Goal: Task Accomplishment & Management: Manage account settings

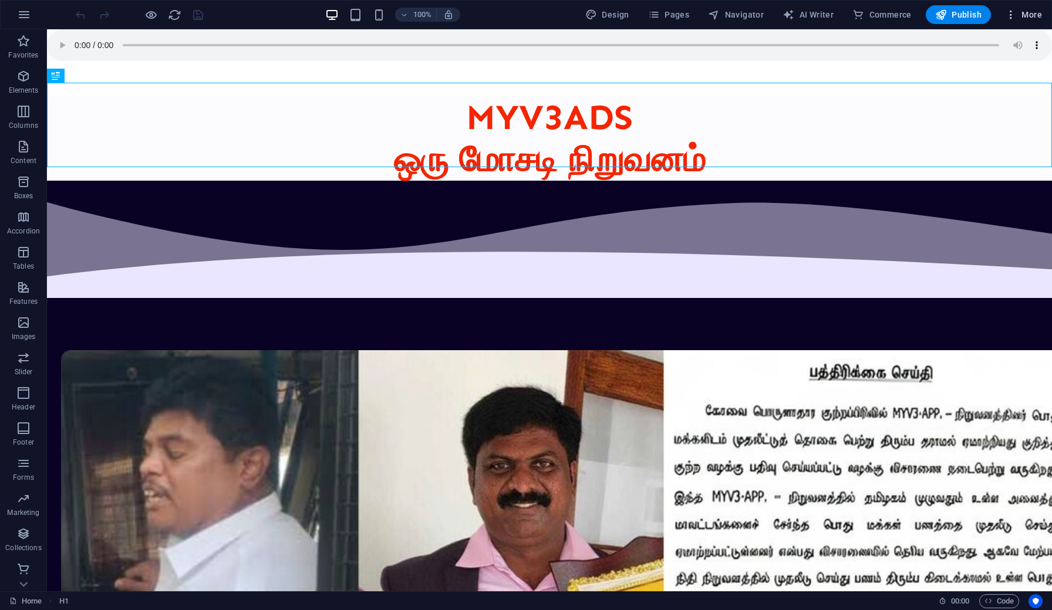
click at [1029, 15] on span "More" at bounding box center [1023, 15] width 37 height 12
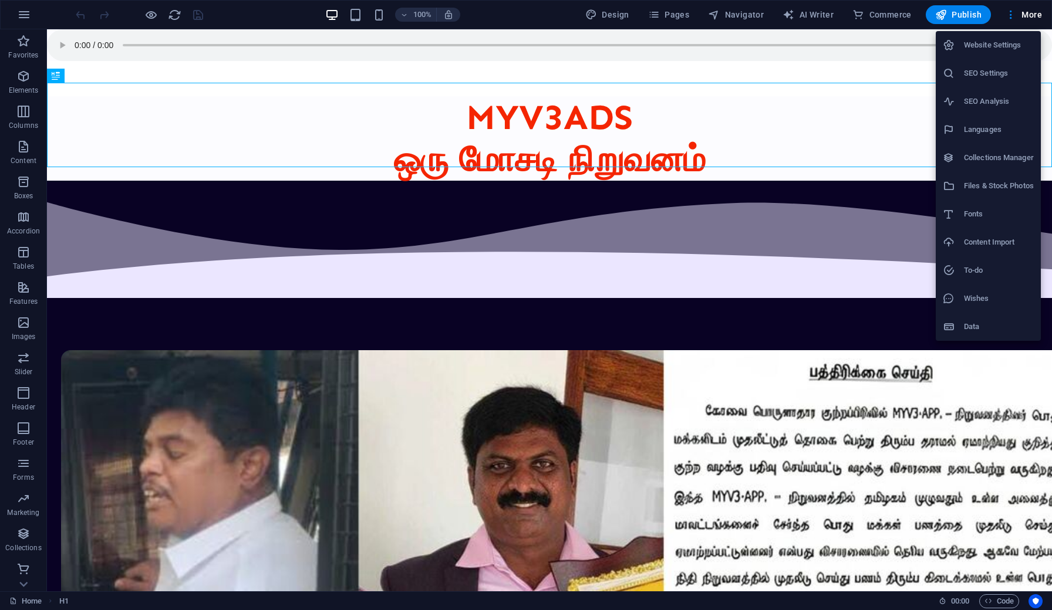
click at [989, 46] on h6 "Website Settings" at bounding box center [999, 45] width 70 height 14
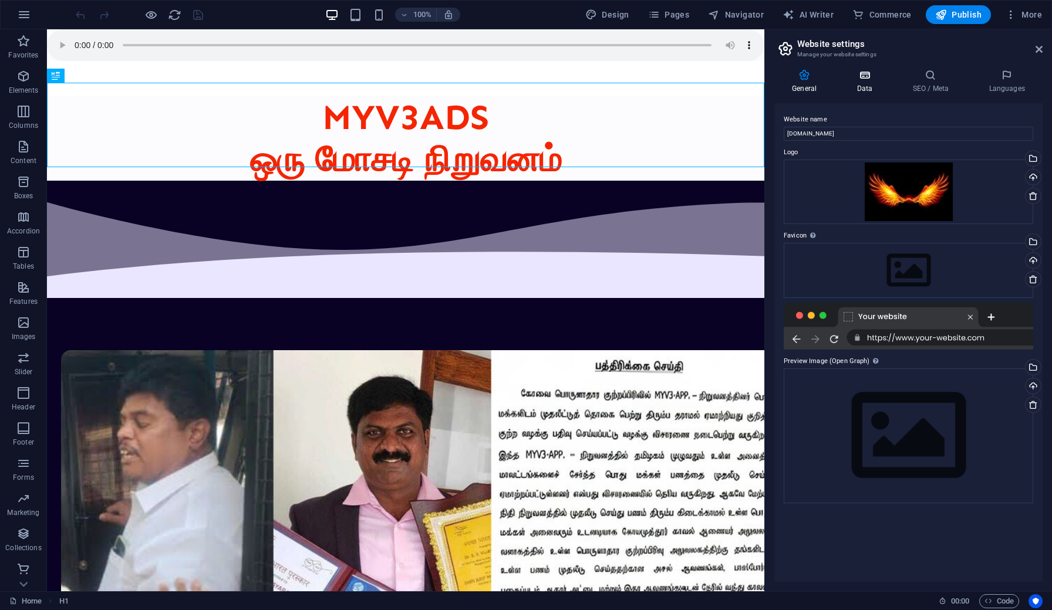
click at [866, 77] on icon at bounding box center [864, 75] width 51 height 12
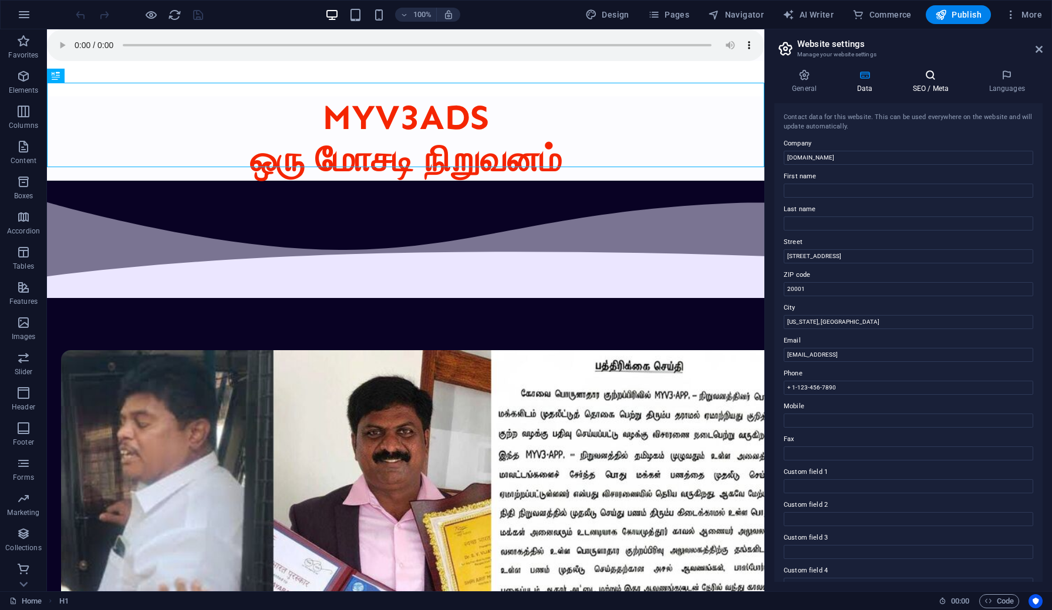
click at [924, 76] on icon at bounding box center [930, 75] width 72 height 12
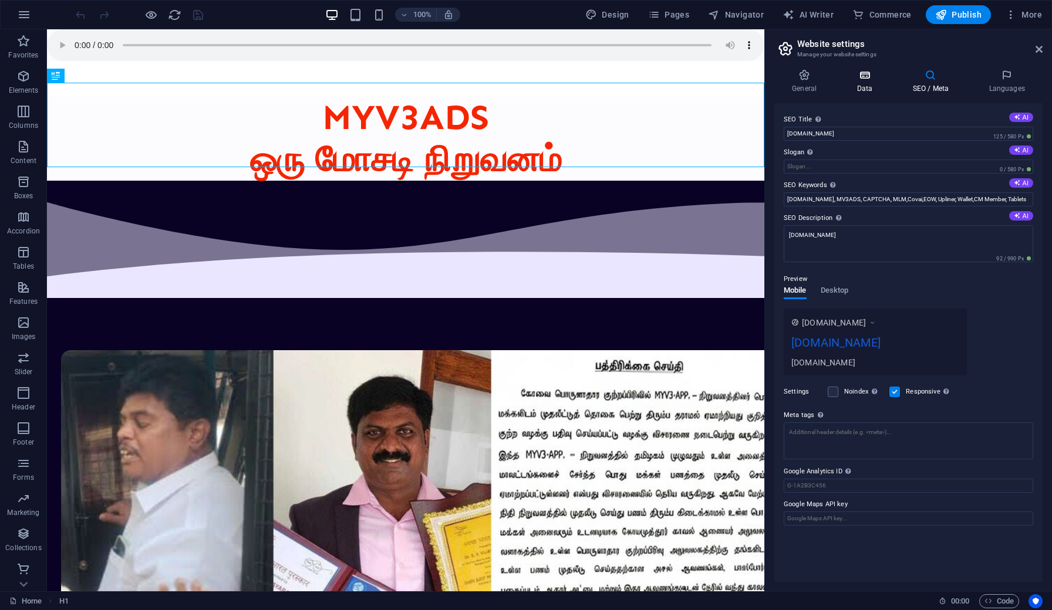
click at [866, 75] on icon at bounding box center [864, 75] width 51 height 12
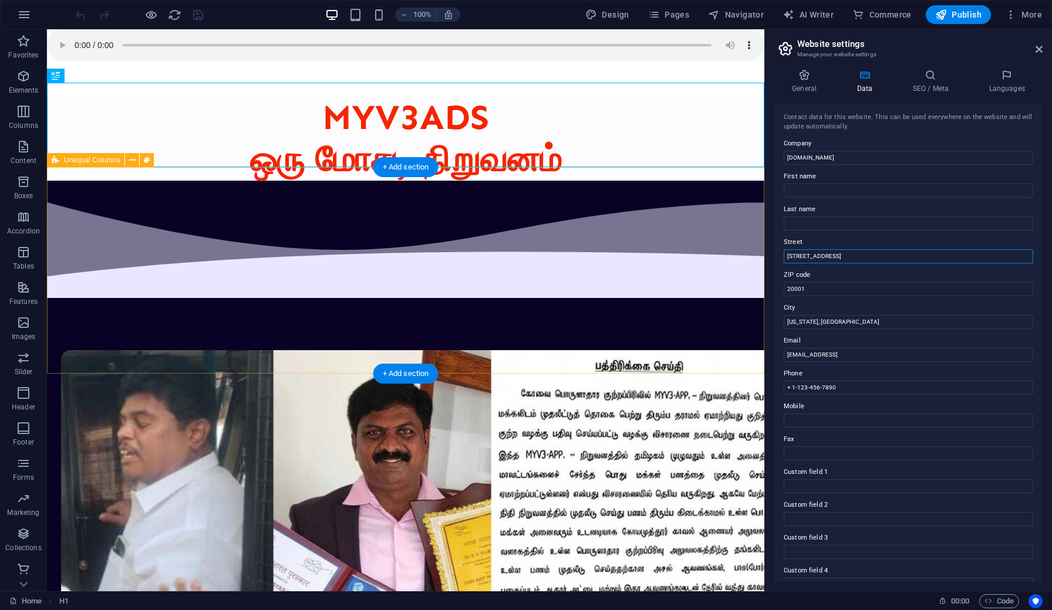
drag, startPoint x: 891, startPoint y: 283, endPoint x: 760, endPoint y: 248, distance: 135.5
drag, startPoint x: 828, startPoint y: 256, endPoint x: 782, endPoint y: 256, distance: 45.8
click at [782, 256] on div "Contact data for this website. This can be used everywhere on the website and w…" at bounding box center [908, 342] width 268 height 479
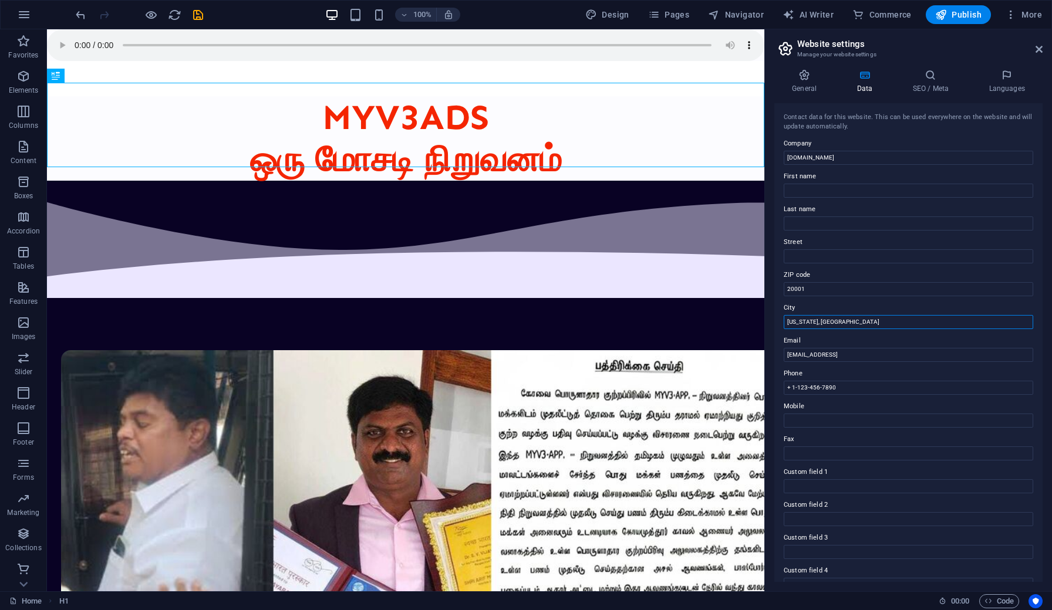
drag, startPoint x: 841, startPoint y: 318, endPoint x: 786, endPoint y: 316, distance: 54.6
click at [839, 352] on input "[EMAIL_ADDRESS]" at bounding box center [908, 355] width 249 height 14
drag, startPoint x: 835, startPoint y: 387, endPoint x: 785, endPoint y: 388, distance: 49.3
click at [928, 89] on h4 "SEO / Meta" at bounding box center [932, 81] width 76 height 25
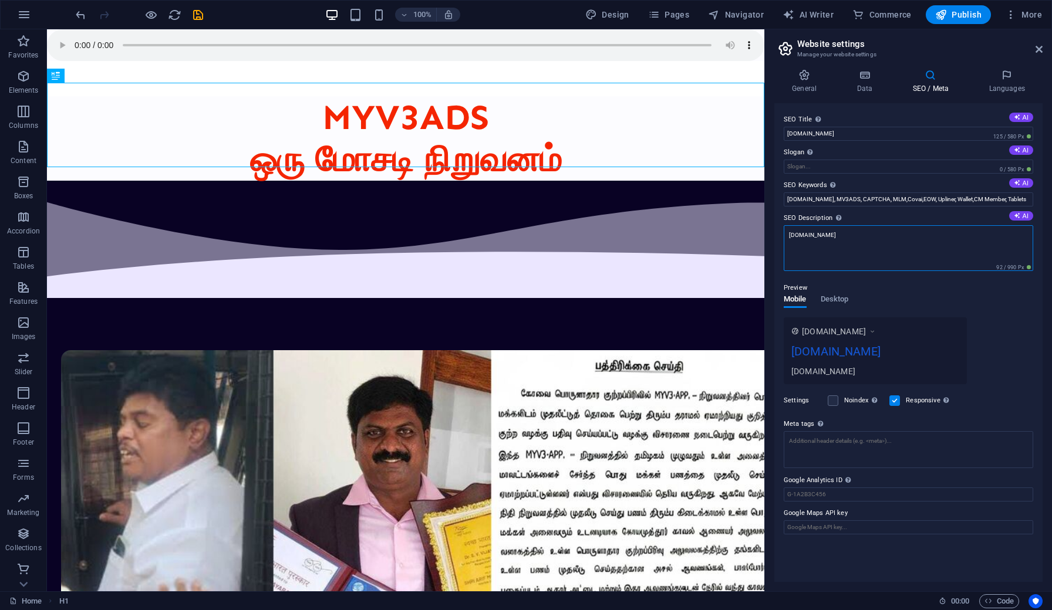
click at [866, 237] on textarea "[DOMAIN_NAME]" at bounding box center [908, 248] width 249 height 46
paste textarea "Find out how this platform exploits users through false promises and illegal ML…"
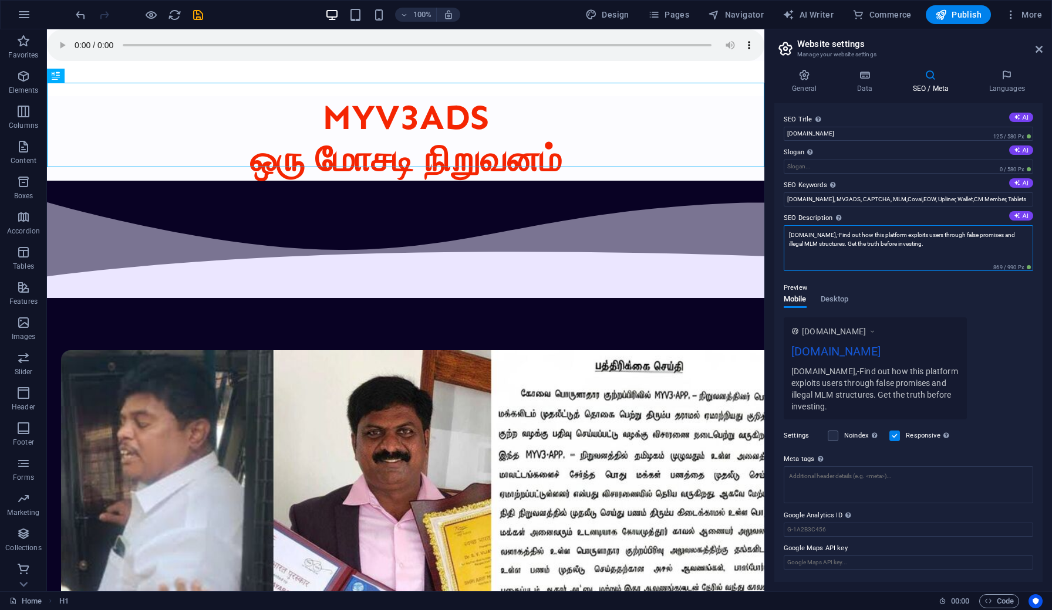
click at [830, 235] on textarea "[DOMAIN_NAME],-Find out how this platform exploits users through false promises…" at bounding box center [908, 248] width 249 height 46
click at [830, 407] on div "[DOMAIN_NAME] [DOMAIN_NAME] [DOMAIN_NAME] - Find out how this platform exploits…" at bounding box center [875, 369] width 183 height 102
click at [914, 245] on textarea "[DOMAIN_NAME] - Find out how this platform exploits users through false promise…" at bounding box center [908, 248] width 249 height 46
paste textarea "Learn how scam sites like MyV3Ads deceive users with fake ad-earning schemes, r…"
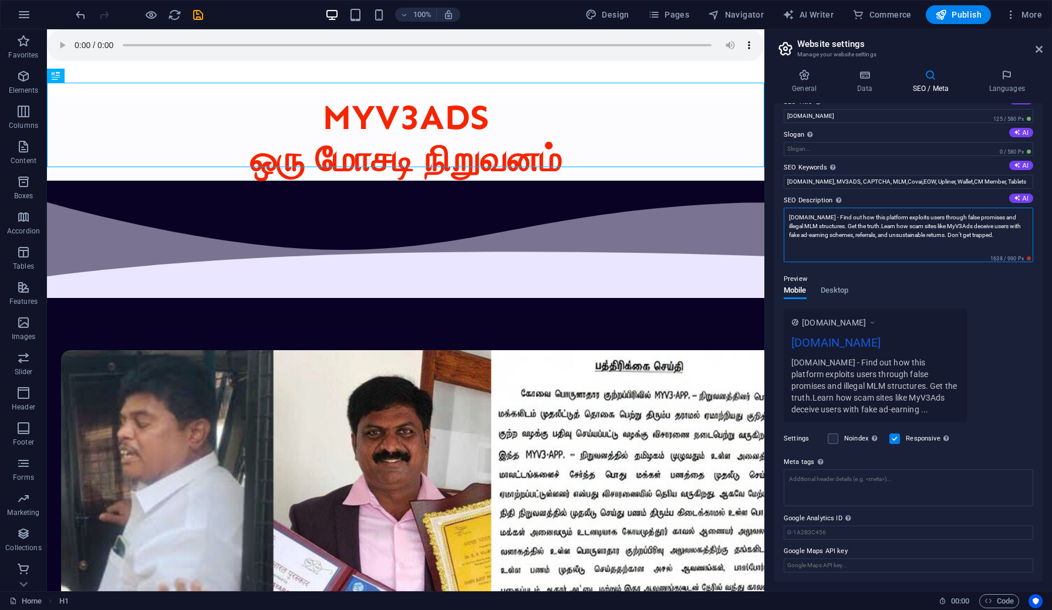
scroll to position [17, 0]
type textarea "[DOMAIN_NAME] - Find out how this platform exploits users through false promise…"
click at [835, 440] on label at bounding box center [833, 439] width 11 height 11
click at [0, 0] on input "Noindex Instruct search engines to exclude this website from search results." at bounding box center [0, 0] width 0 height 0
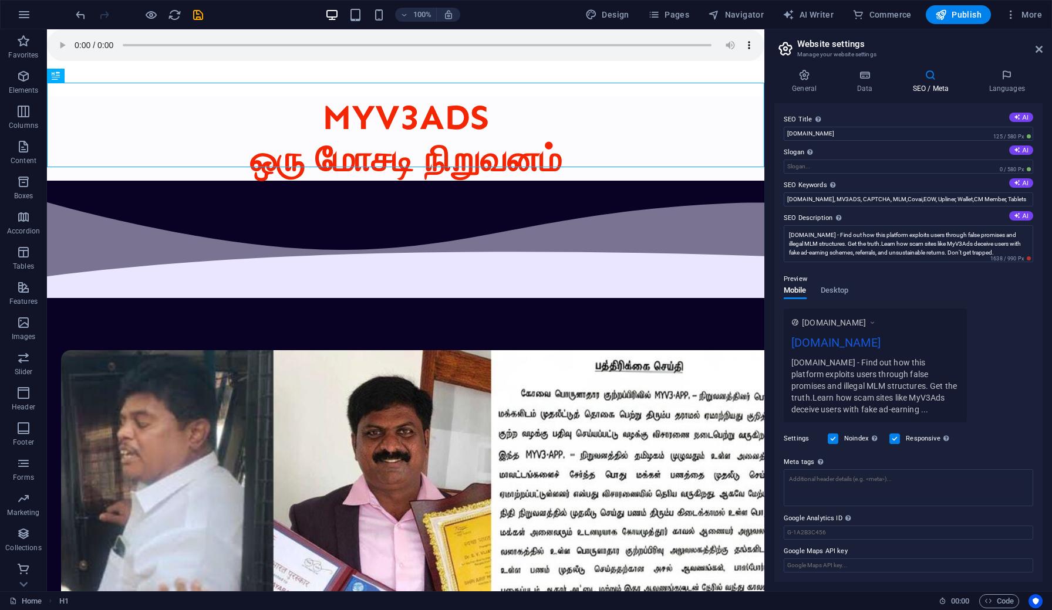
scroll to position [0, 0]
click at [833, 438] on label at bounding box center [833, 439] width 11 height 11
click at [0, 0] on input "Noindex Instruct search engines to exclude this website from search results." at bounding box center [0, 0] width 0 height 0
click at [832, 438] on label at bounding box center [833, 439] width 11 height 11
click at [0, 0] on input "Noindex Instruct search engines to exclude this website from search results." at bounding box center [0, 0] width 0 height 0
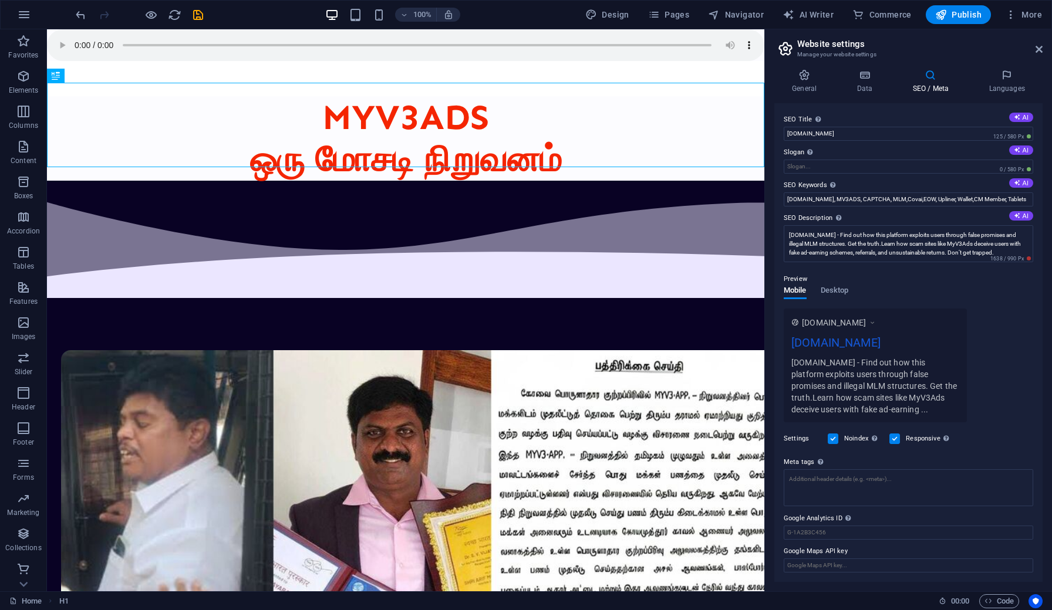
click at [836, 440] on label at bounding box center [833, 439] width 11 height 11
click at [0, 0] on input "Noindex Instruct search engines to exclude this website from search results." at bounding box center [0, 0] width 0 height 0
click at [835, 482] on textarea "Meta tags Enter HTML code here that will be placed inside the tags of your webs…" at bounding box center [908, 493] width 249 height 46
paste textarea "<!-- Loremip Dolo Sita --> <conse>AdI8Eli.sed – Doei Tempori | Utla Etdolor Mag…"
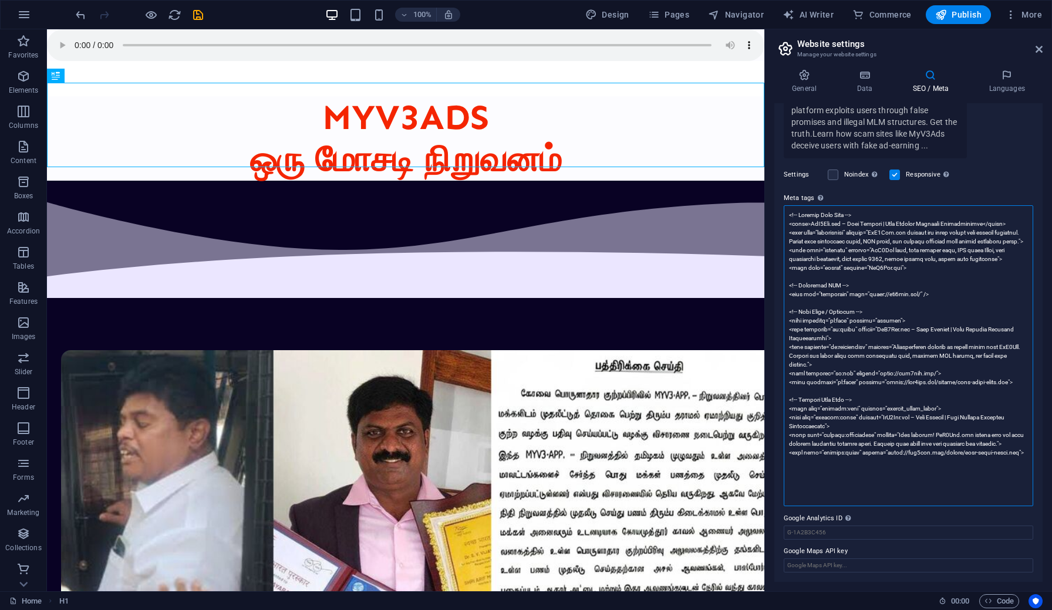
scroll to position [264, 0]
click at [198, 20] on body "[DOMAIN_NAME] Home Favorites Elements Columns Content Boxes Accordion Tables Fe…" at bounding box center [526, 305] width 1052 height 610
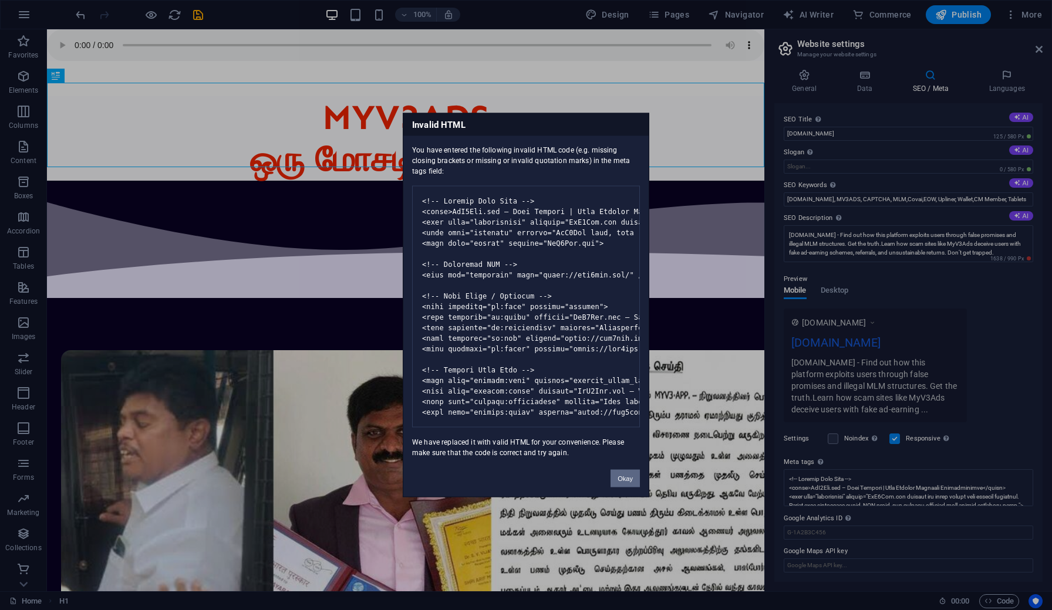
click at [628, 487] on button "Okay" at bounding box center [624, 479] width 29 height 18
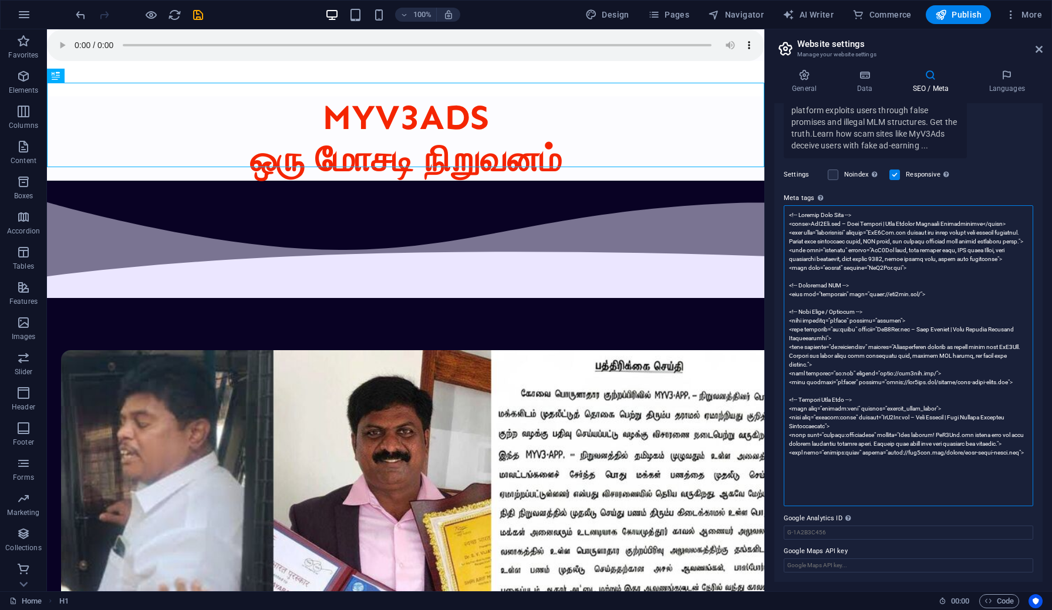
scroll to position [264, 0]
click at [852, 497] on textarea "Meta tags Enter HTML code here that will be placed inside the tags of your webs…" at bounding box center [908, 356] width 249 height 301
drag, startPoint x: 827, startPoint y: 497, endPoint x: 784, endPoint y: 419, distance: 88.8
click at [784, 419] on textarea "Meta tags Enter HTML code here that will be placed inside the tags of your webs…" at bounding box center [908, 356] width 249 height 301
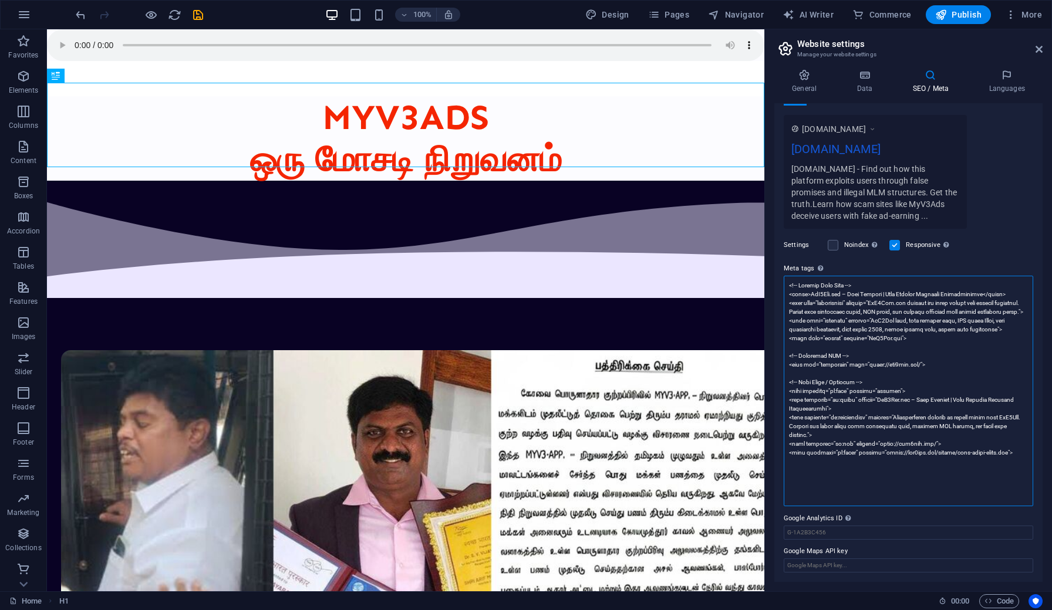
scroll to position [193, 0]
drag, startPoint x: 951, startPoint y: 489, endPoint x: 782, endPoint y: 399, distance: 191.2
click at [782, 399] on div "SEO Title The title of your website - make it something that stands out in sear…" at bounding box center [908, 342] width 268 height 479
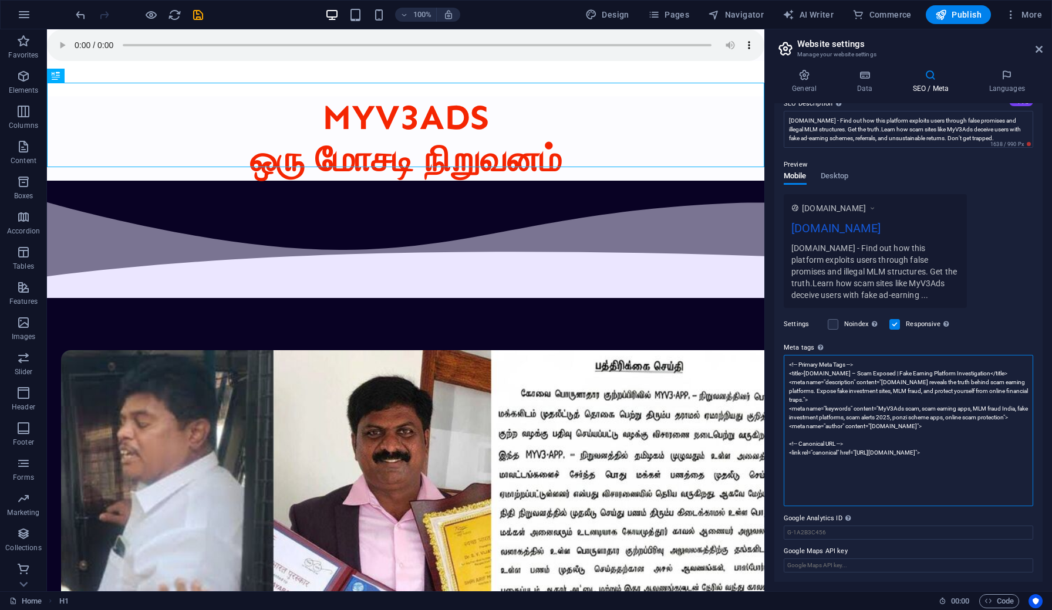
scroll to position [0, 0]
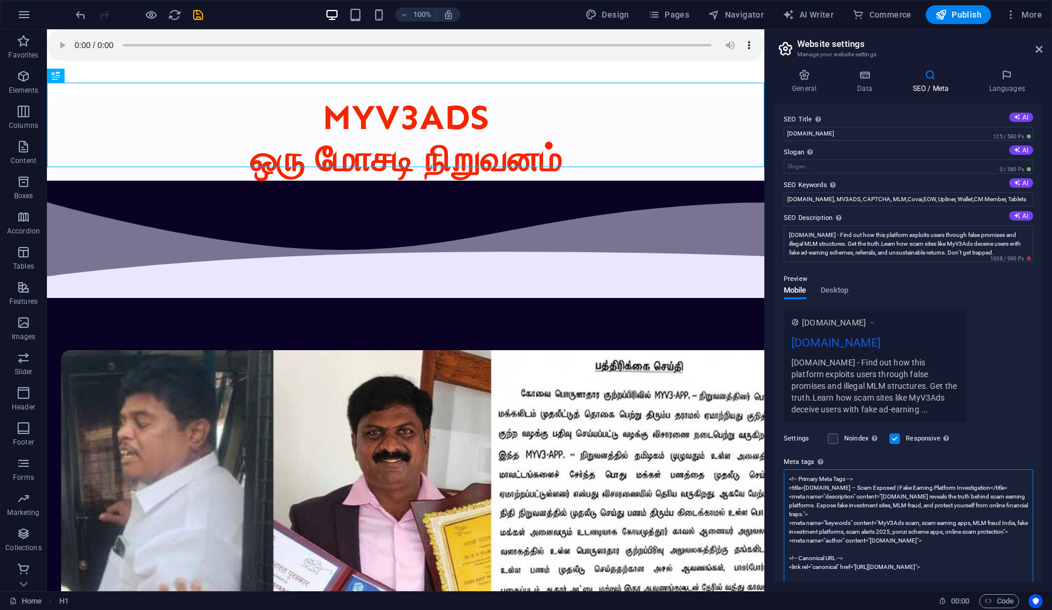
drag, startPoint x: 862, startPoint y: 475, endPoint x: 771, endPoint y: 460, distance: 92.1
click at [771, 460] on div "General Data SEO / Meta Languages Website name [DOMAIN_NAME] Logo Drag files he…" at bounding box center [908, 326] width 287 height 532
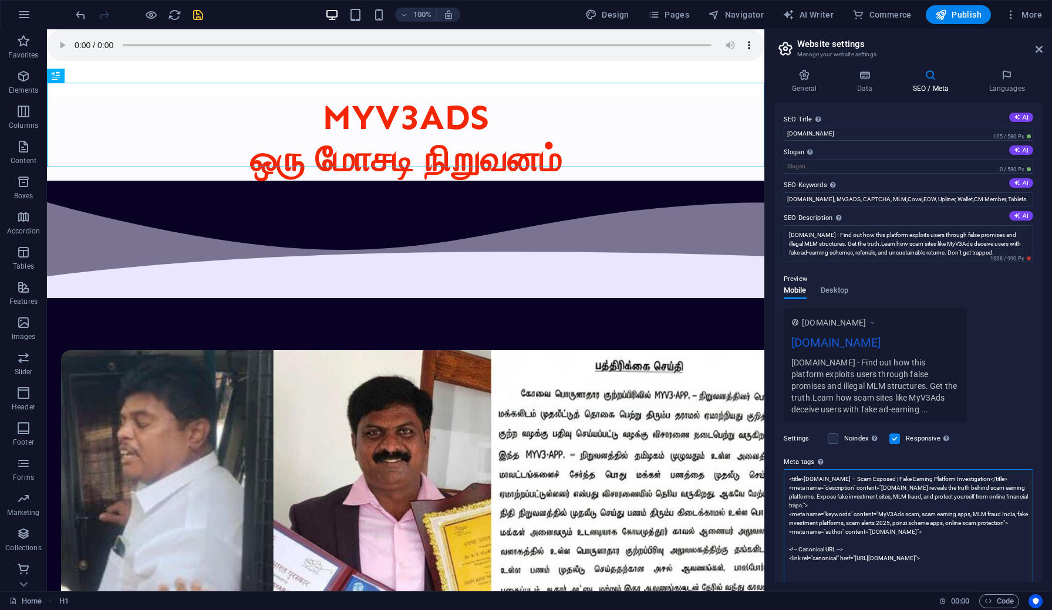
type textarea "<title>[DOMAIN_NAME] – Scam Exposed | Fake Earning Platform Investigation</titl…"
click at [198, 15] on icon "save" at bounding box center [197, 14] width 13 height 13
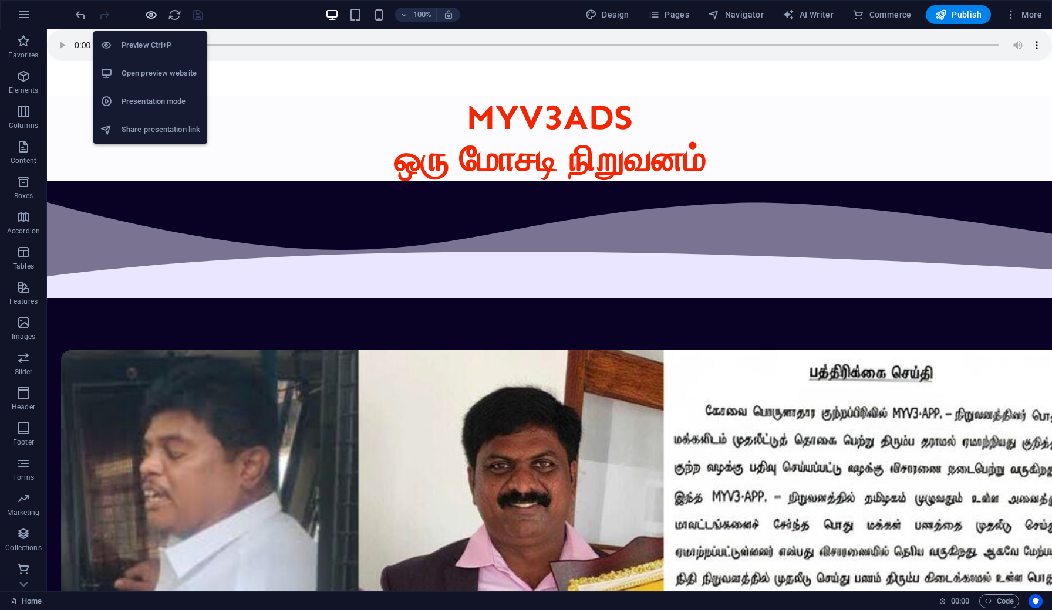
click at [149, 16] on icon "button" at bounding box center [150, 14] width 13 height 13
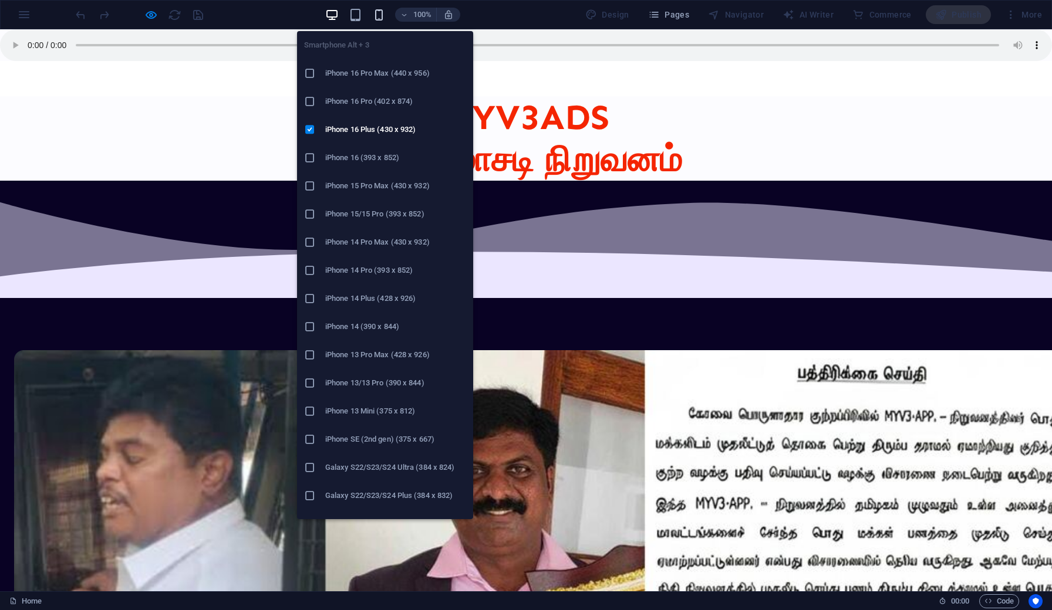
click at [381, 15] on icon "button" at bounding box center [378, 14] width 13 height 13
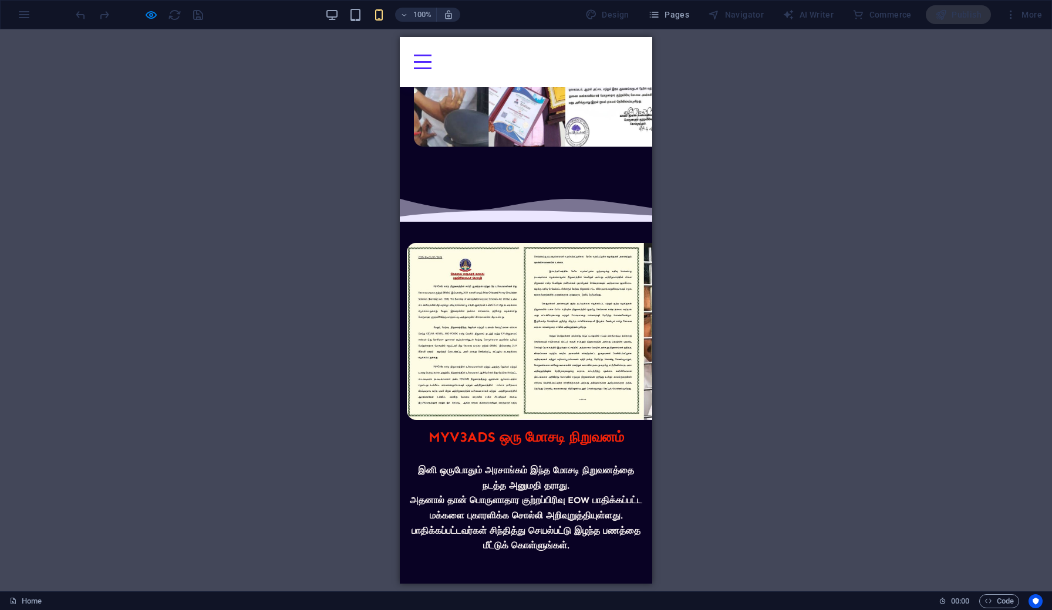
scroll to position [221, 0]
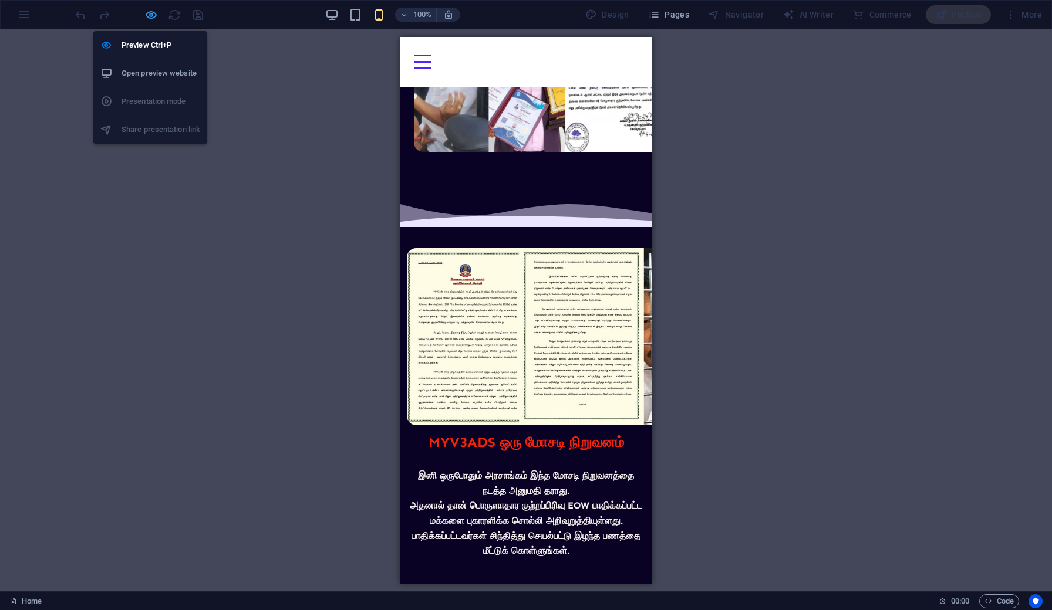
click at [148, 17] on icon "button" at bounding box center [150, 14] width 13 height 13
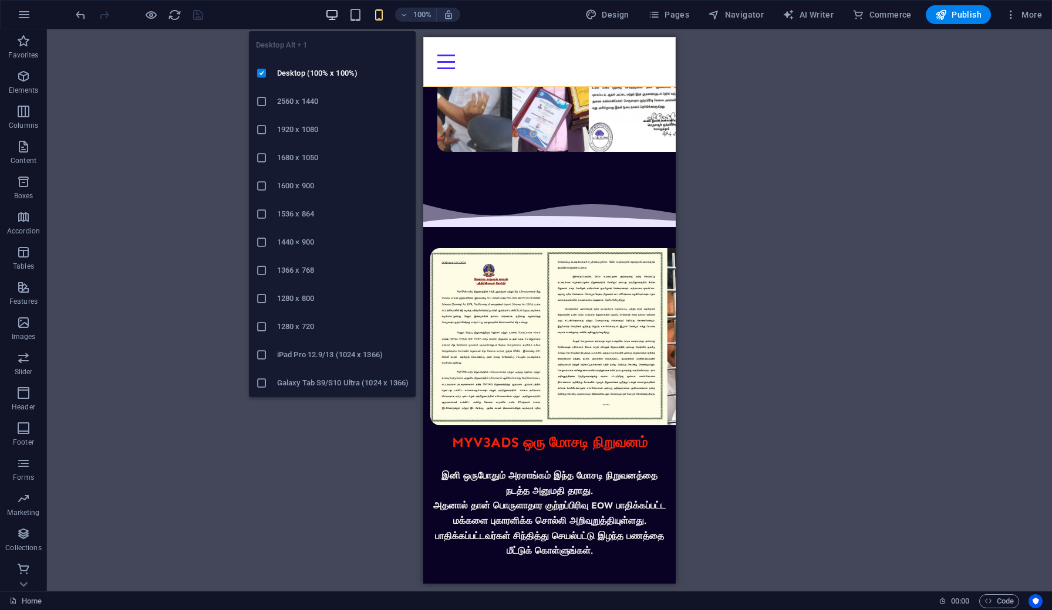
click at [326, 15] on span "button" at bounding box center [332, 14] width 14 height 13
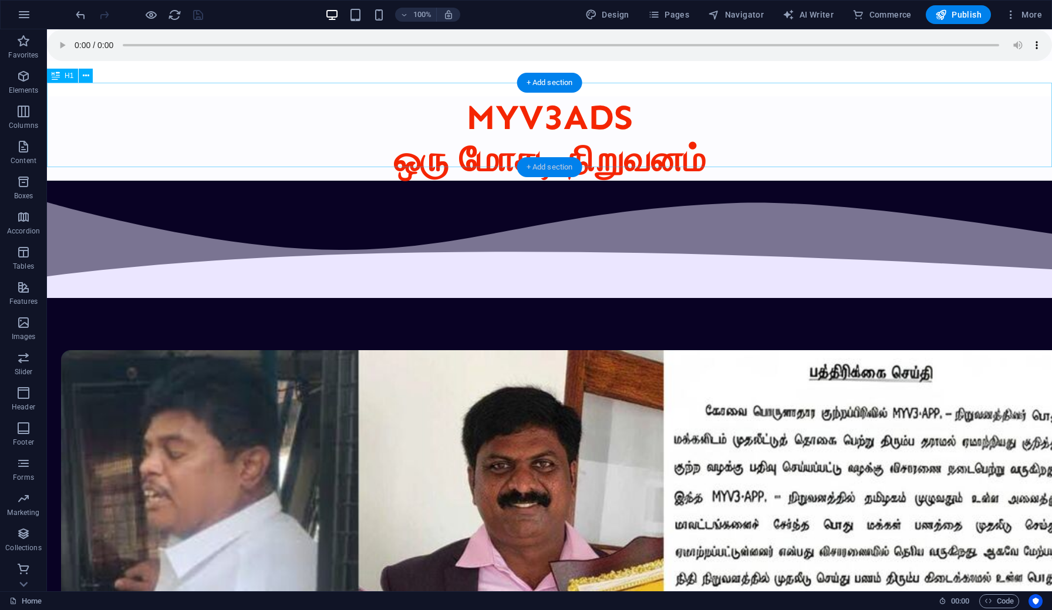
scroll to position [0, 0]
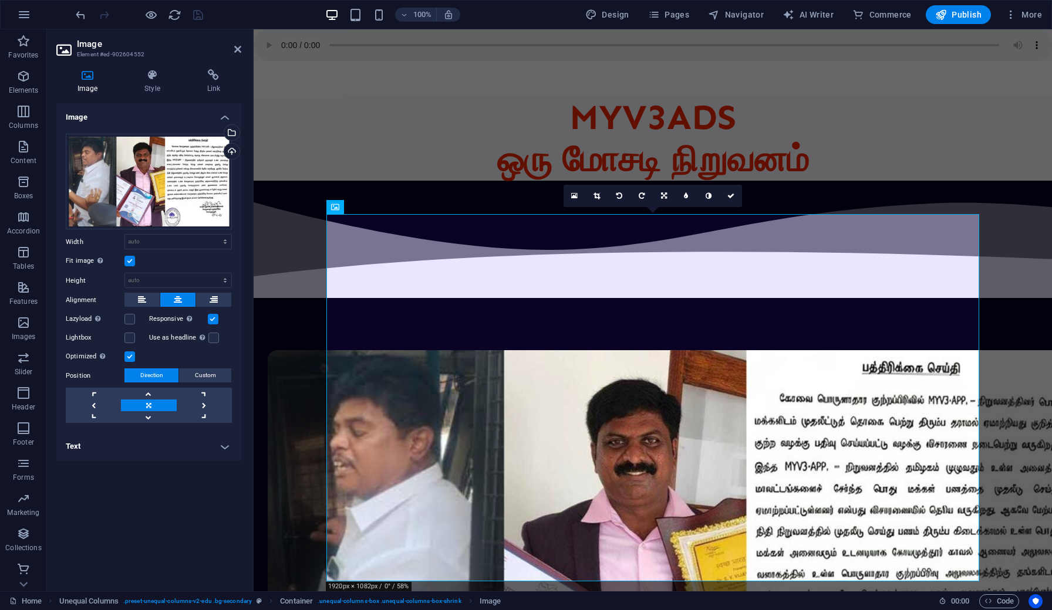
click at [294, 185] on div at bounding box center [653, 560] width 798 height 759
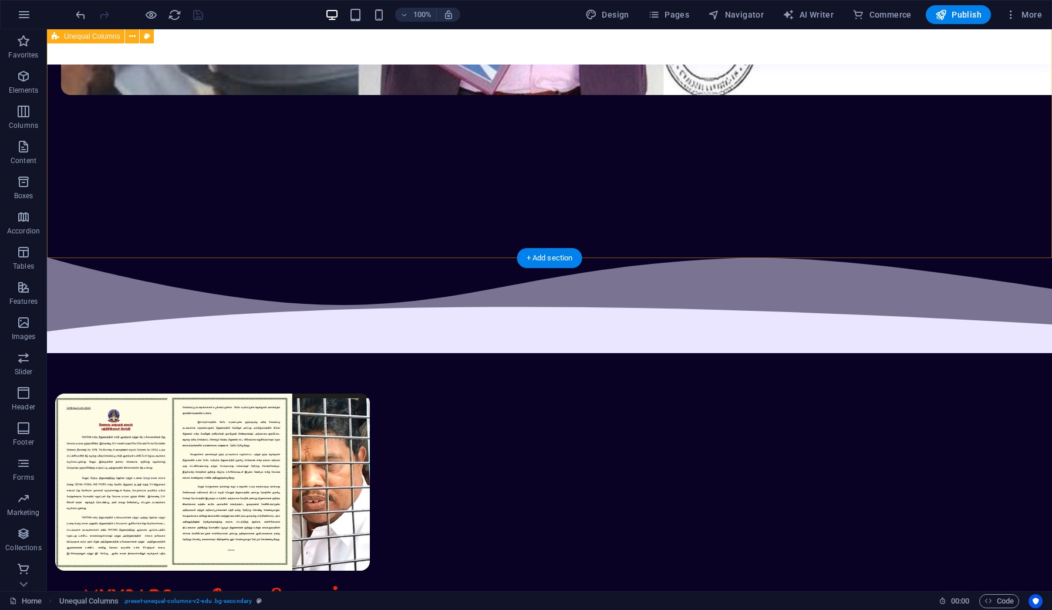
scroll to position [820, 0]
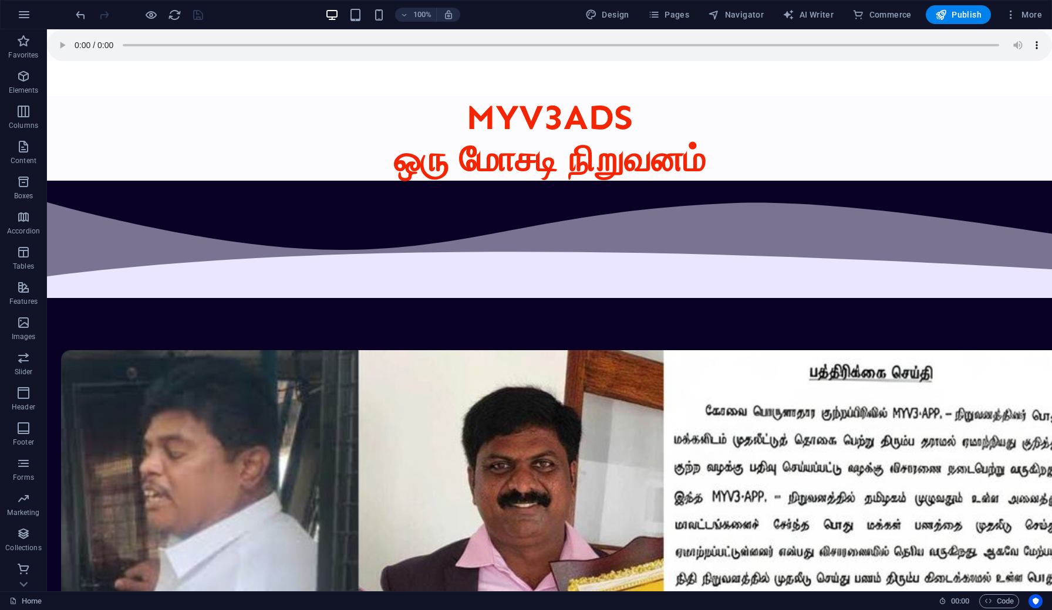
scroll to position [0, 0]
click at [952, 10] on span "Publish" at bounding box center [958, 15] width 46 height 12
